Goal: Information Seeking & Learning: Learn about a topic

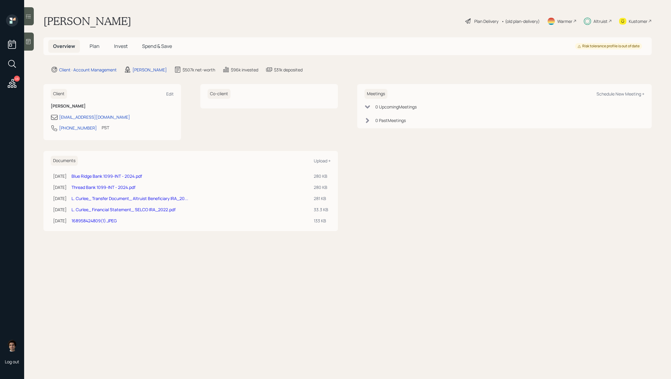
click at [119, 47] on span "Invest" at bounding box center [121, 46] width 14 height 7
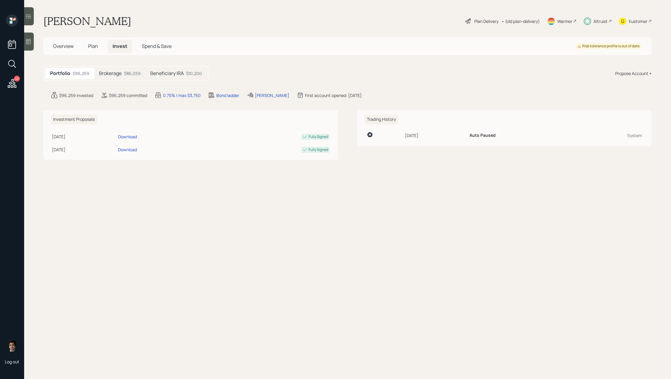
click at [138, 71] on div "$86,059" at bounding box center [132, 73] width 17 height 6
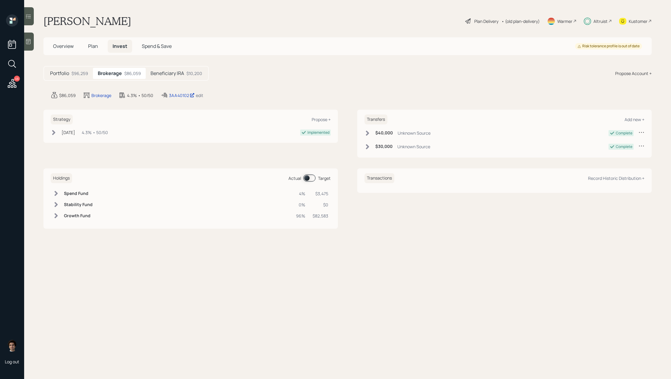
click at [178, 99] on div "3AA40102 edit" at bounding box center [181, 95] width 43 height 7
click at [179, 95] on div "3AA40102" at bounding box center [182, 95] width 26 height 6
